Goal: Task Accomplishment & Management: Manage account settings

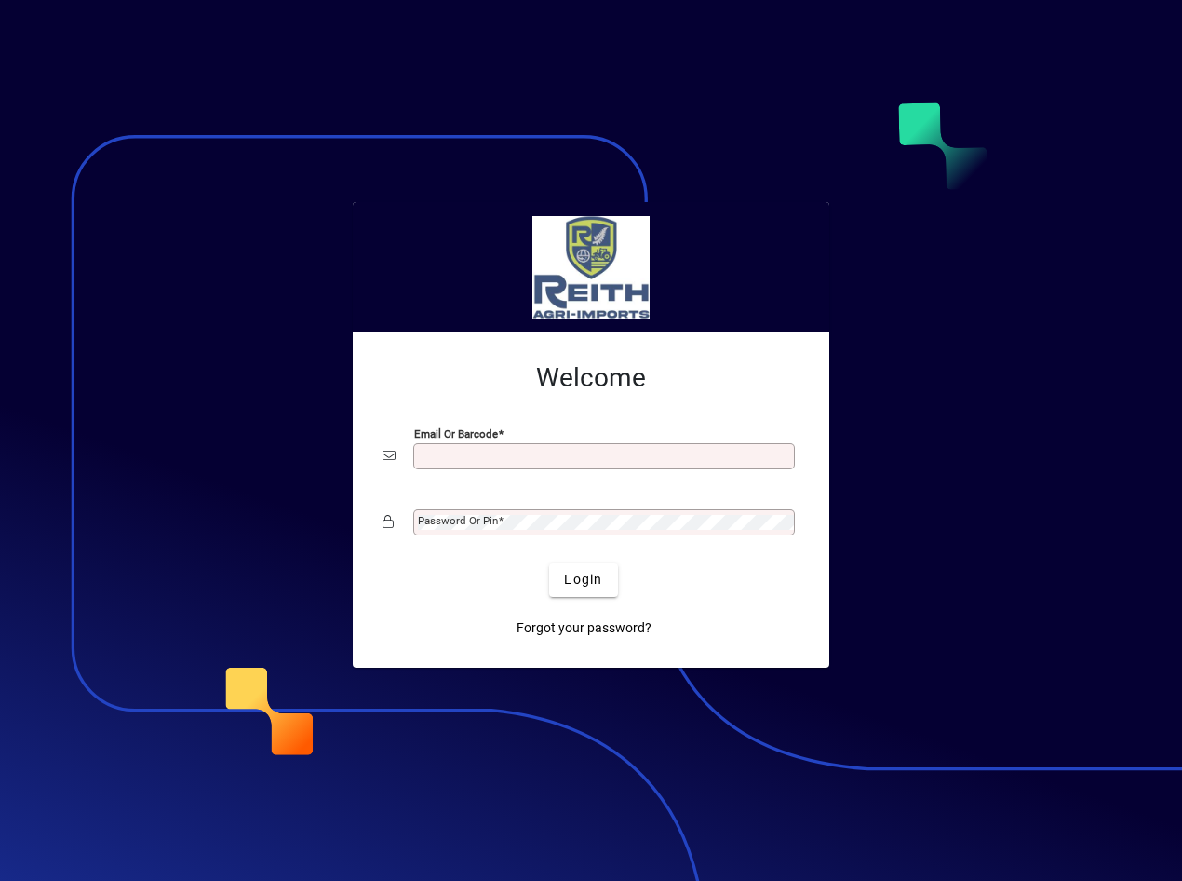
click at [463, 458] on input "Email or Barcode" at bounding box center [606, 456] width 376 height 15
type input "**********"
click at [474, 514] on mat-label "Password or Pin" at bounding box center [458, 520] width 80 height 13
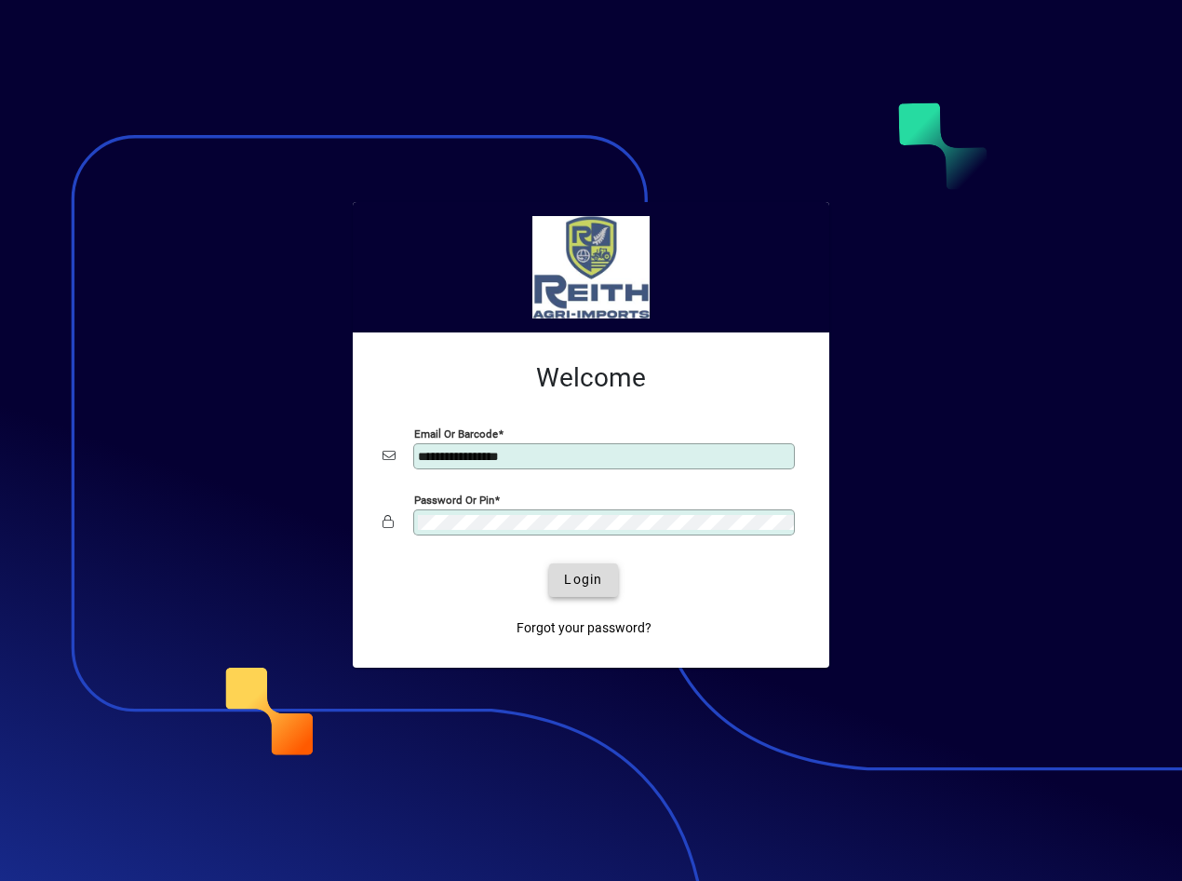
click at [583, 584] on span "Login" at bounding box center [583, 580] width 38 height 20
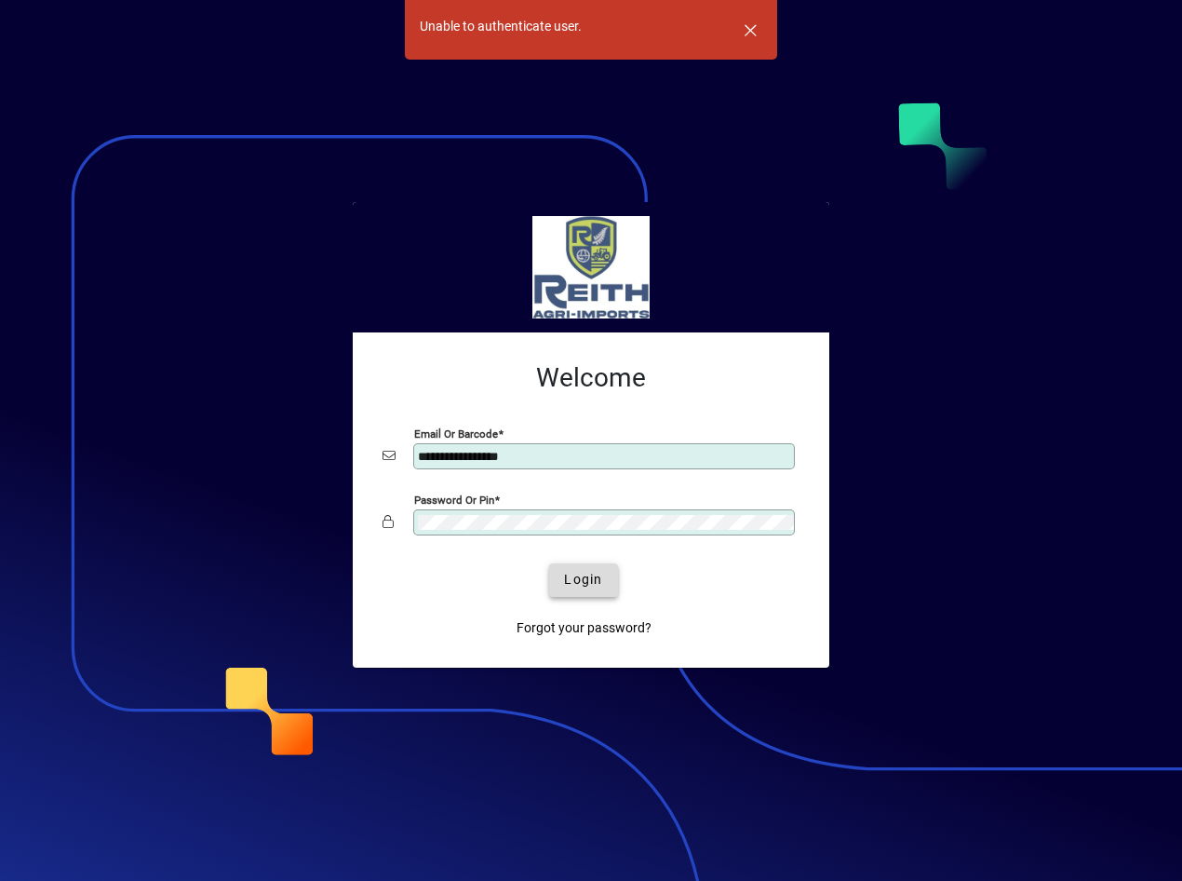
click at [560, 583] on span "submit" at bounding box center [583, 580] width 68 height 45
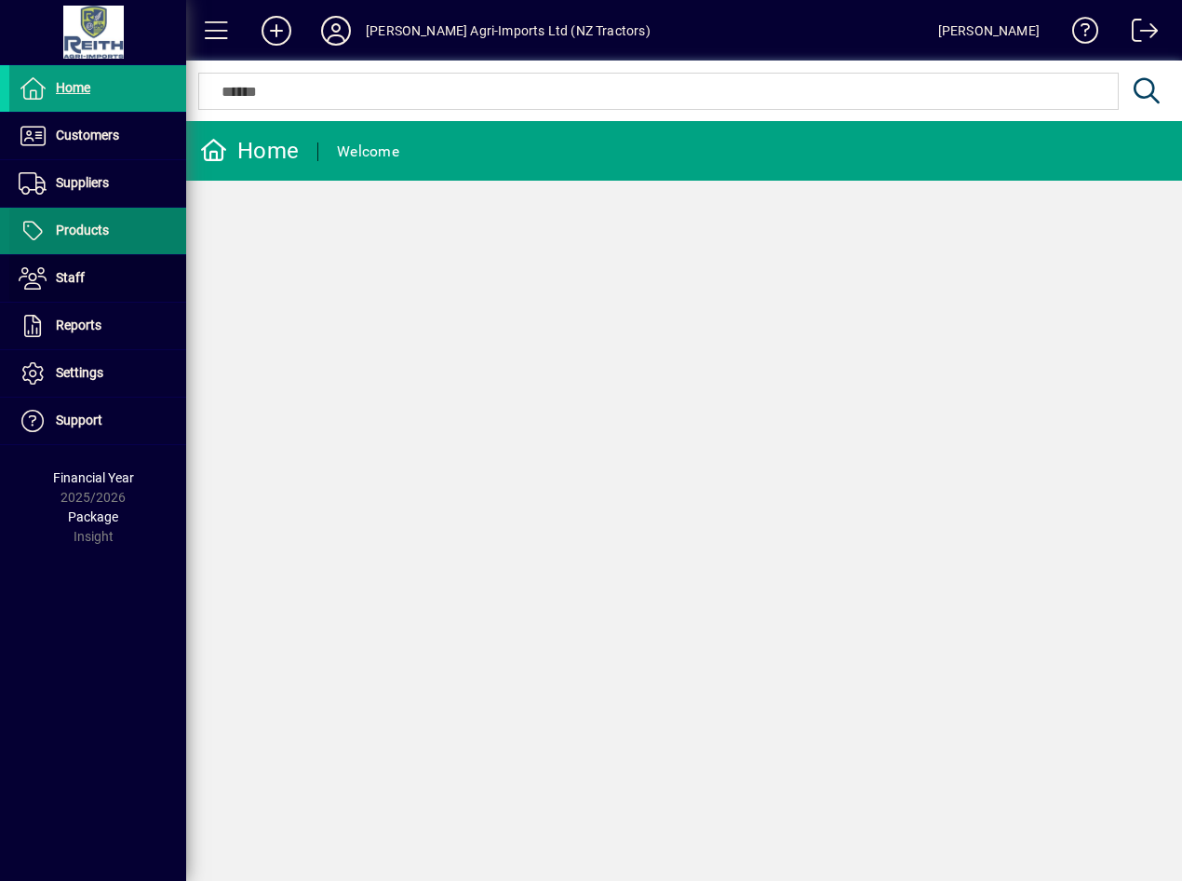
drag, startPoint x: 135, startPoint y: 297, endPoint x: 58, endPoint y: 253, distance: 88.8
